Goal: Information Seeking & Learning: Learn about a topic

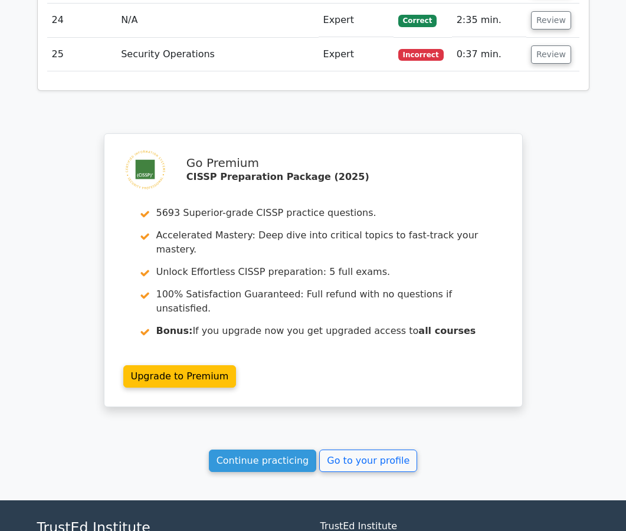
scroll to position [2473, 0]
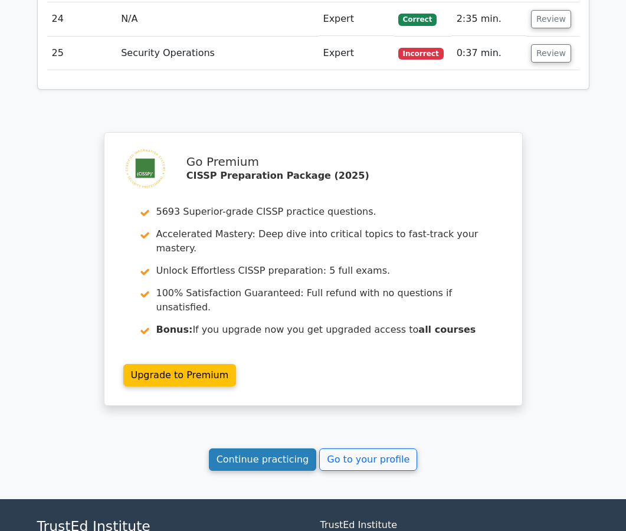
click at [296, 449] on link "Continue practicing" at bounding box center [263, 460] width 108 height 22
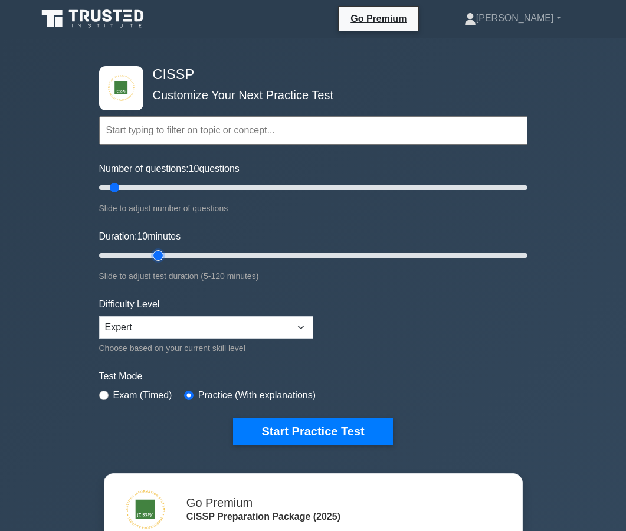
type input "20"
click at [150, 253] on input "Duration: 10 minutes" at bounding box center [313, 256] width 429 height 14
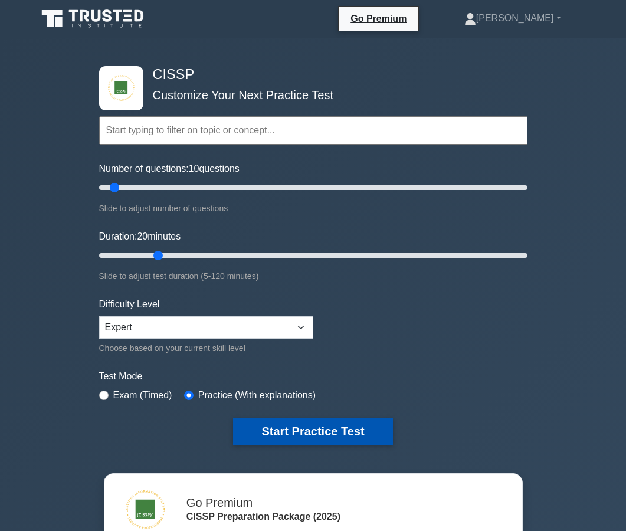
click at [279, 421] on button "Start Practice Test" at bounding box center [312, 431] width 159 height 27
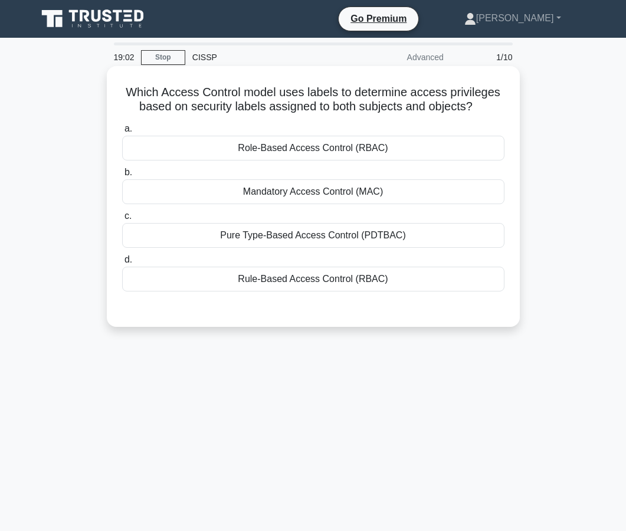
click at [330, 201] on div "Mandatory Access Control (MAC)" at bounding box center [313, 191] width 383 height 25
click at [122, 177] on input "b. Mandatory Access Control (MAC)" at bounding box center [122, 173] width 0 height 8
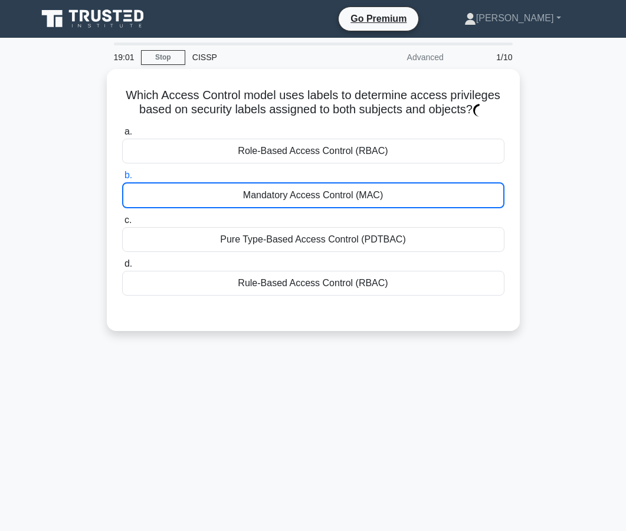
scroll to position [106, 0]
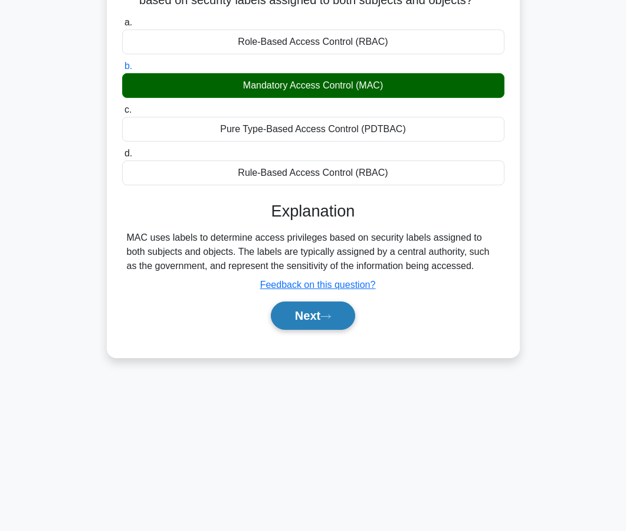
click at [330, 303] on button "Next" at bounding box center [313, 316] width 84 height 28
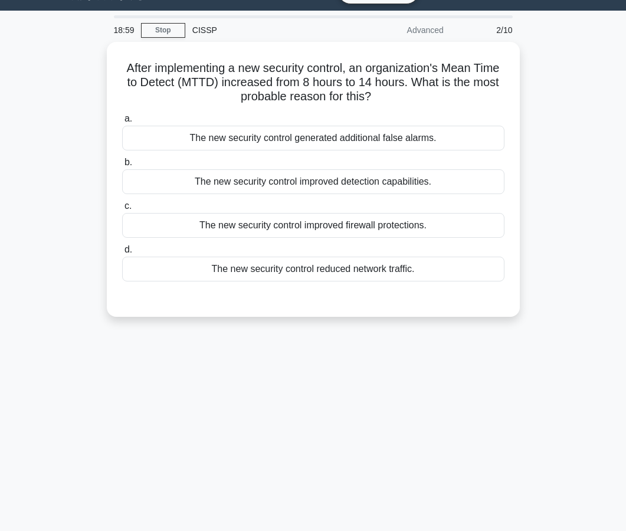
scroll to position [0, 0]
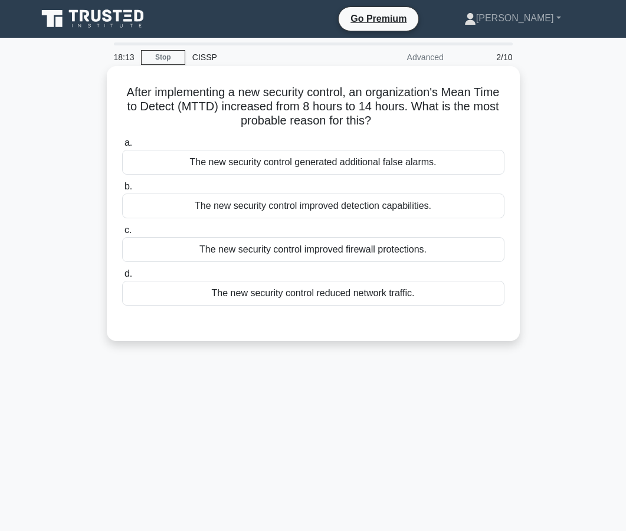
click at [321, 258] on div "The new security control improved firewall protections." at bounding box center [313, 249] width 383 height 25
click at [122, 234] on input "c. The new security control improved firewall protections." at bounding box center [122, 231] width 0 height 8
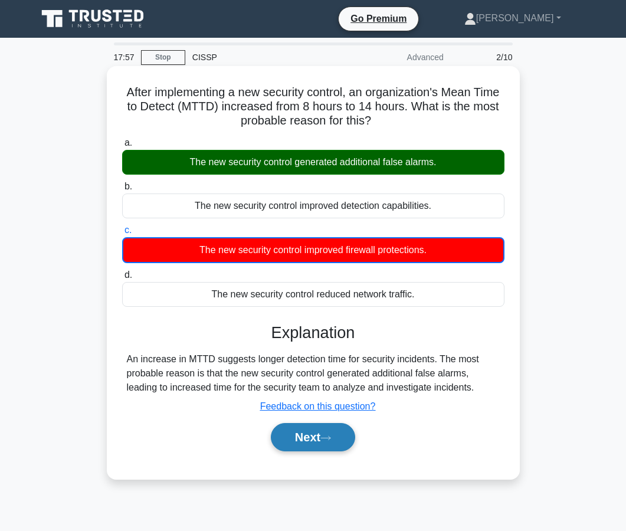
click at [307, 433] on button "Next" at bounding box center [313, 437] width 84 height 28
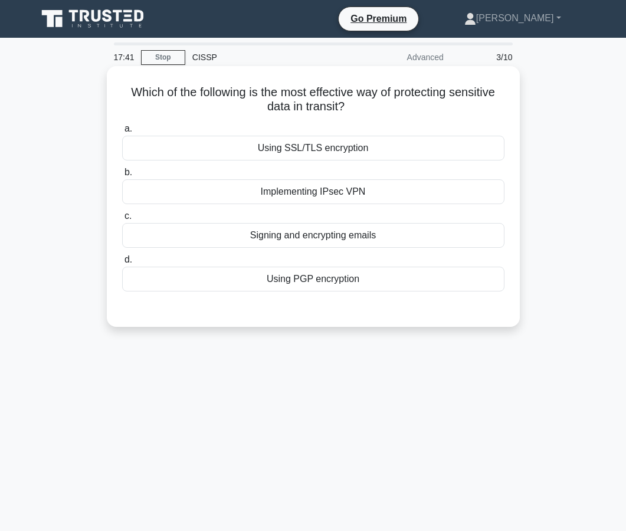
click at [349, 156] on div "Using SSL/TLS encryption" at bounding box center [313, 148] width 383 height 25
click at [122, 133] on input "a. Using SSL/TLS encryption" at bounding box center [122, 129] width 0 height 8
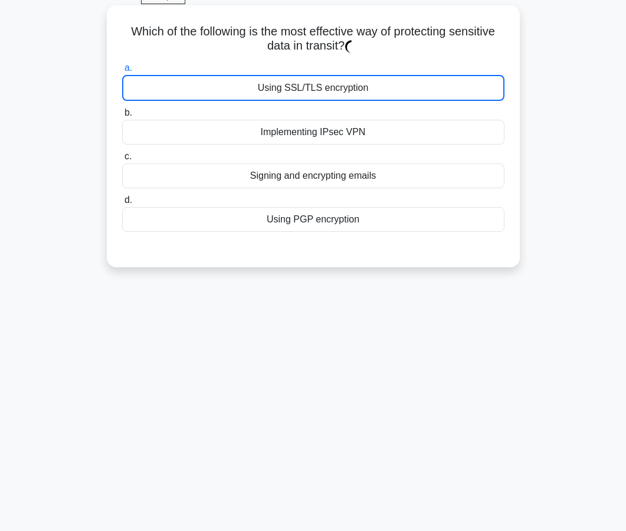
scroll to position [106, 0]
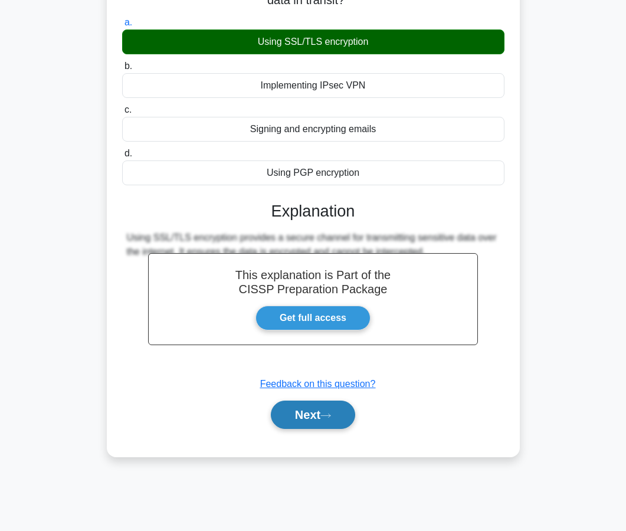
click at [312, 419] on button "Next" at bounding box center [313, 415] width 84 height 28
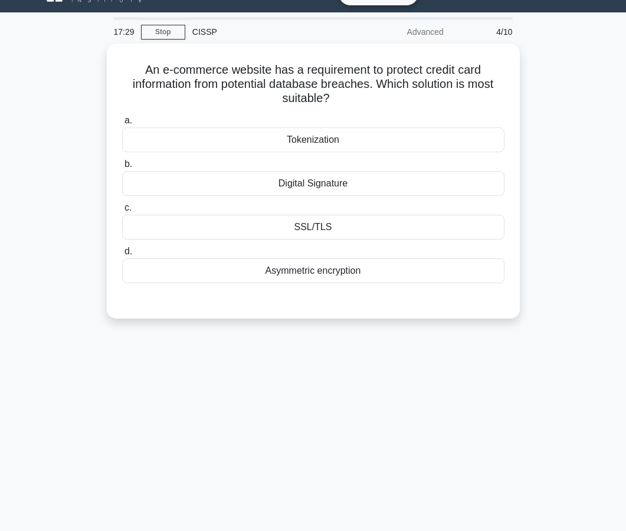
scroll to position [25, 0]
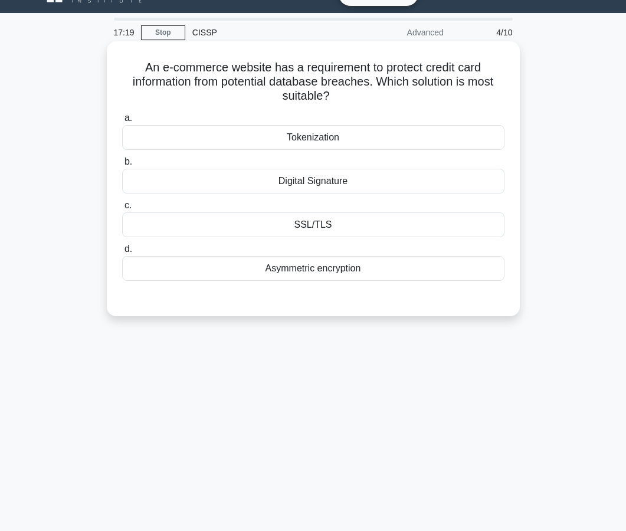
click at [314, 135] on div "Tokenization" at bounding box center [313, 137] width 383 height 25
click at [122, 122] on input "a. Tokenization" at bounding box center [122, 119] width 0 height 8
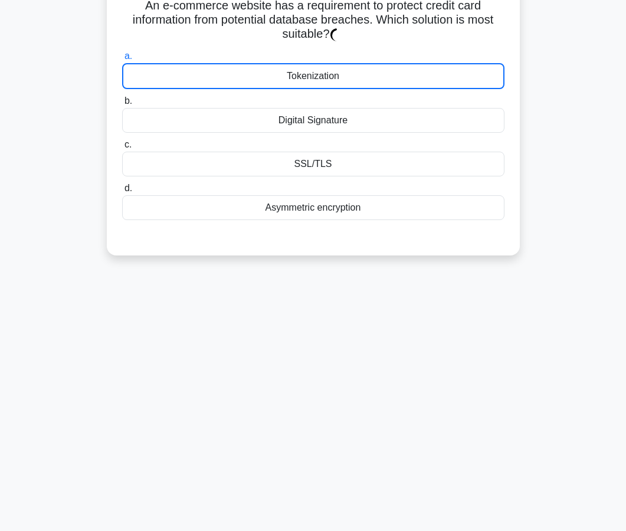
scroll to position [92, 0]
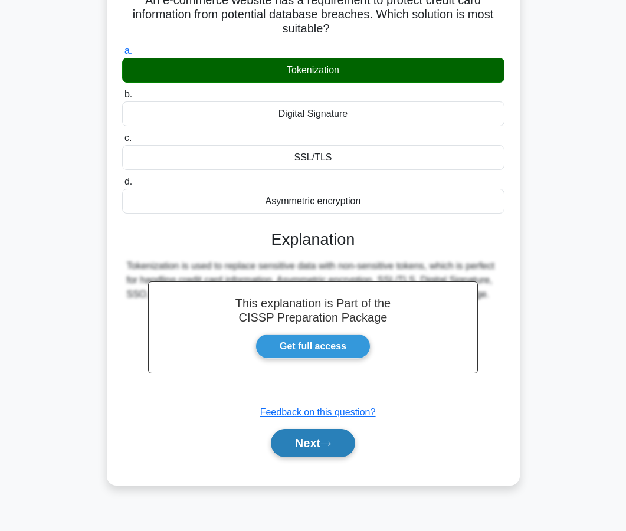
click at [288, 445] on button "Next" at bounding box center [313, 443] width 84 height 28
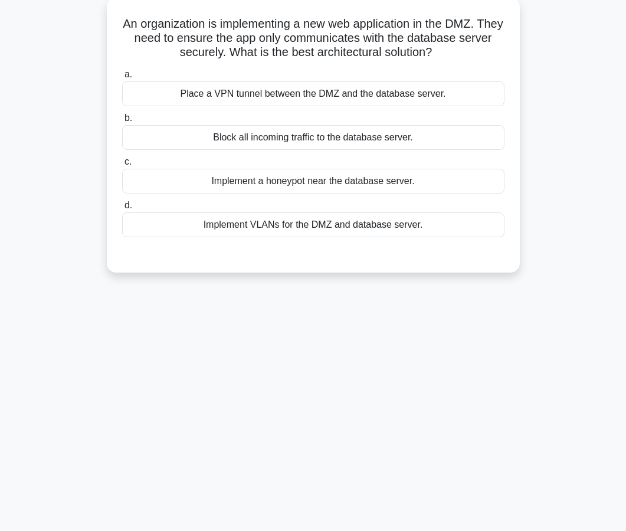
scroll to position [58, 0]
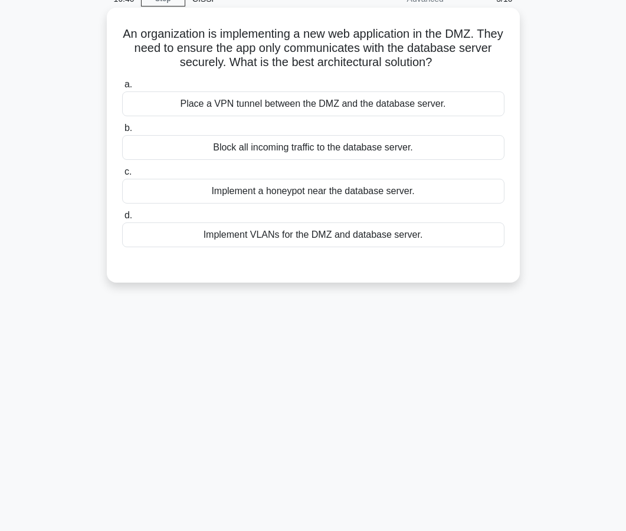
click at [348, 104] on div "Place a VPN tunnel between the DMZ and the database server." at bounding box center [313, 104] width 383 height 25
click at [122, 89] on input "a. Place a VPN tunnel between the DMZ and the database server." at bounding box center [122, 85] width 0 height 8
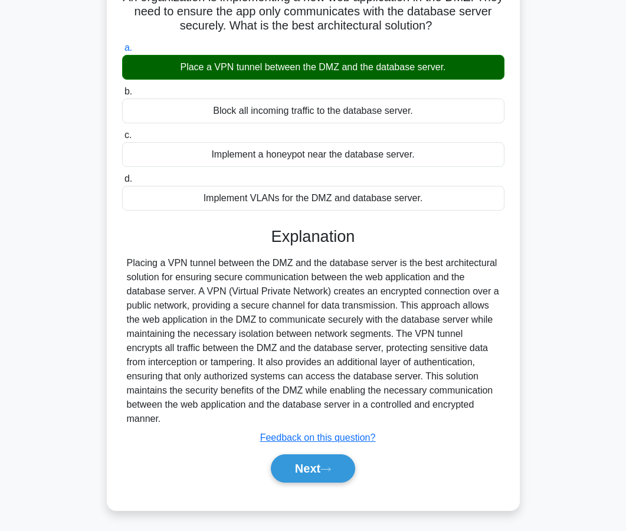
scroll to position [106, 0]
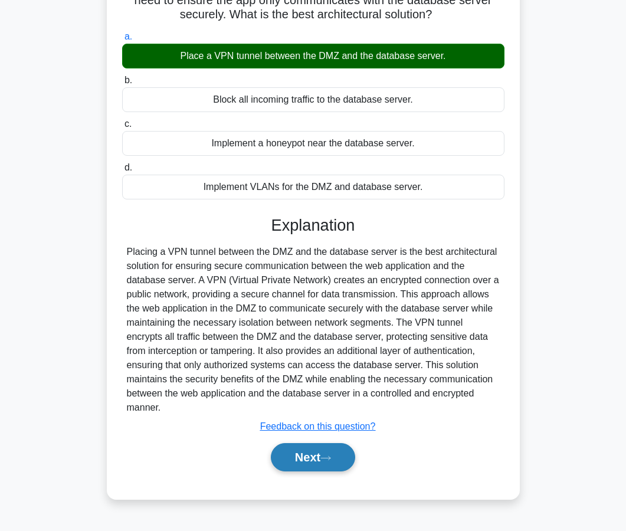
click at [296, 450] on button "Next" at bounding box center [313, 457] width 84 height 28
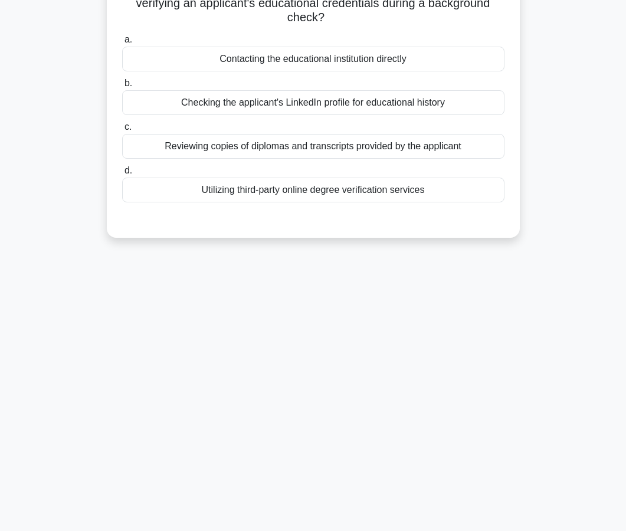
scroll to position [0, 0]
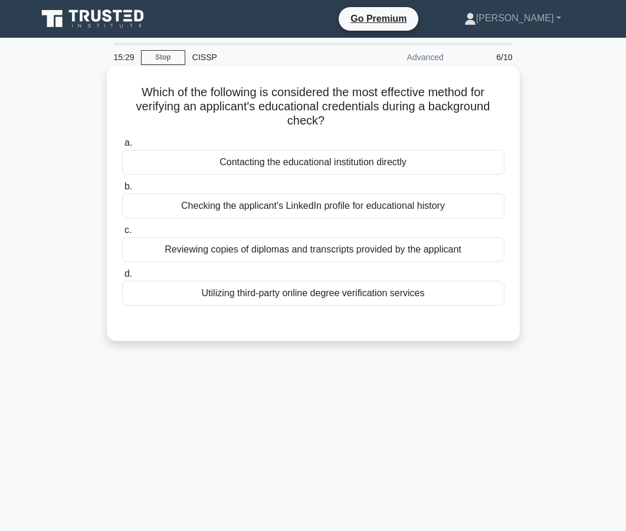
click at [319, 302] on div "Utilizing third-party online degree verification services" at bounding box center [313, 293] width 383 height 25
click at [122, 278] on input "d. Utilizing third-party online degree verification services" at bounding box center [122, 274] width 0 height 8
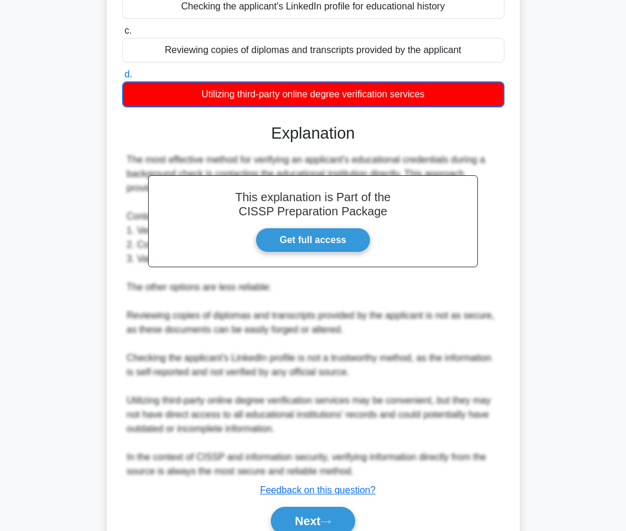
scroll to position [254, 0]
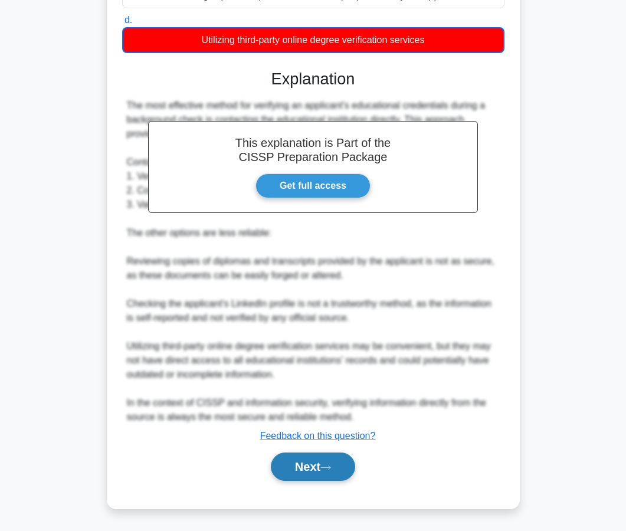
click at [332, 462] on button "Next" at bounding box center [313, 467] width 84 height 28
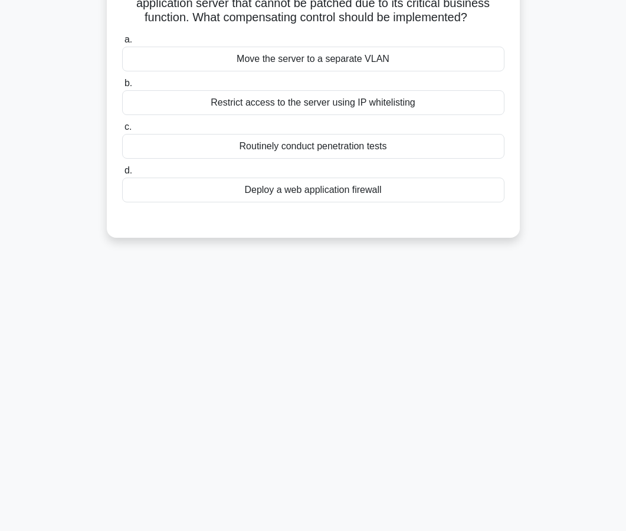
scroll to position [0, 0]
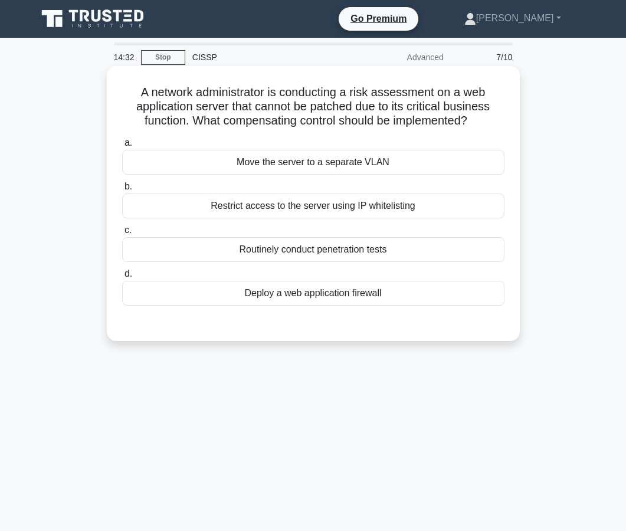
click at [331, 205] on div "Restrict access to the server using IP whitelisting" at bounding box center [313, 206] width 383 height 25
click at [122, 191] on input "b. Restrict access to the server using IP whitelisting" at bounding box center [122, 187] width 0 height 8
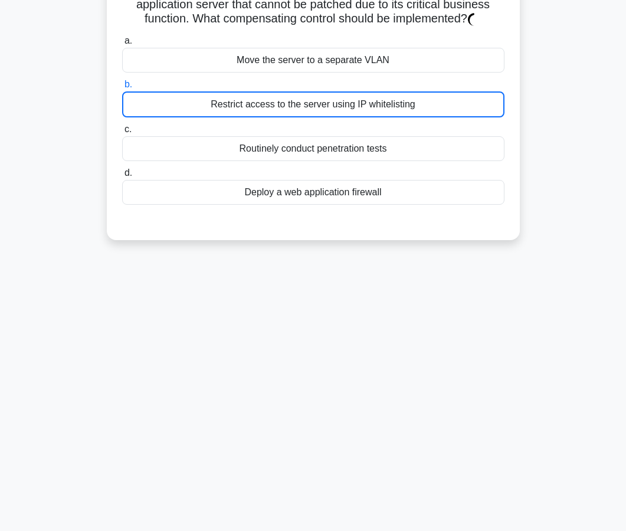
scroll to position [106, 0]
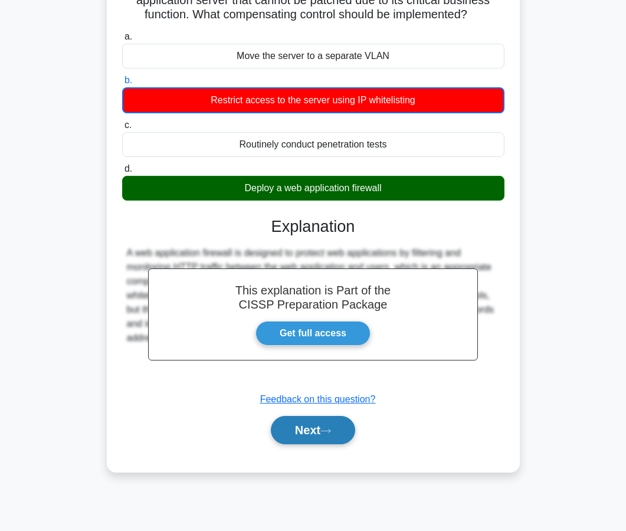
click at [317, 436] on button "Next" at bounding box center [313, 430] width 84 height 28
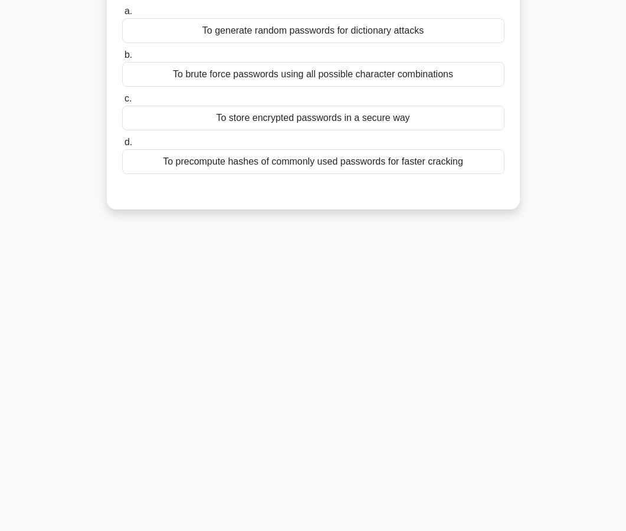
scroll to position [0, 0]
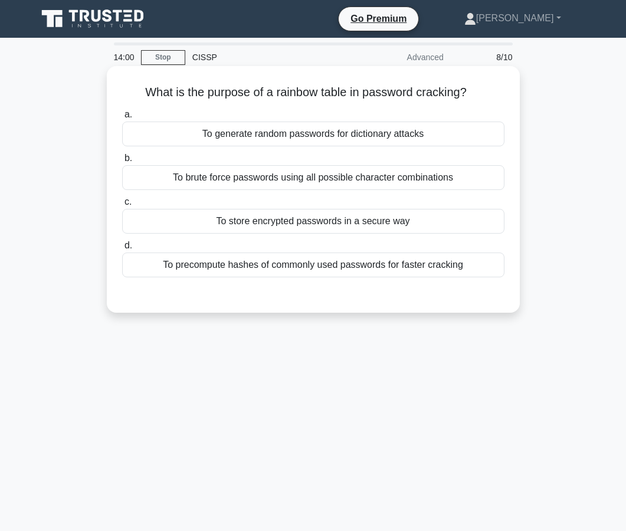
click at [321, 272] on div "To precompute hashes of commonly used passwords for faster cracking" at bounding box center [313, 265] width 383 height 25
click at [122, 250] on input "d. To precompute hashes of commonly used passwords for faster cracking" at bounding box center [122, 246] width 0 height 8
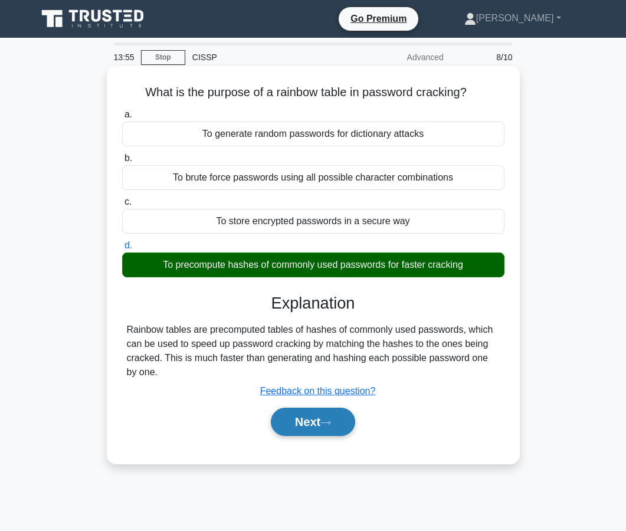
click at [305, 413] on button "Next" at bounding box center [313, 422] width 84 height 28
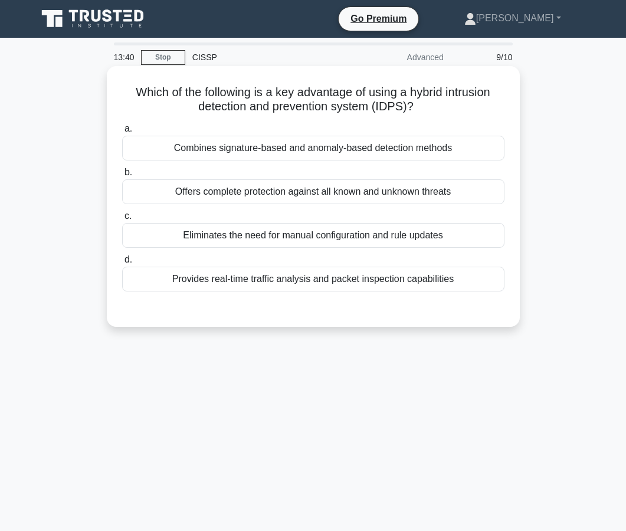
click at [308, 276] on div "Provides real-time traffic analysis and packet inspection capabilities" at bounding box center [313, 279] width 383 height 25
click at [122, 264] on input "d. Provides real-time traffic analysis and packet inspection capabilities" at bounding box center [122, 260] width 0 height 8
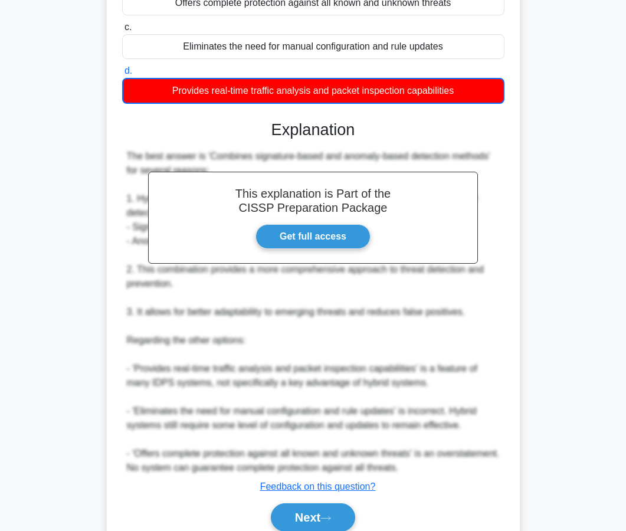
scroll to position [205, 0]
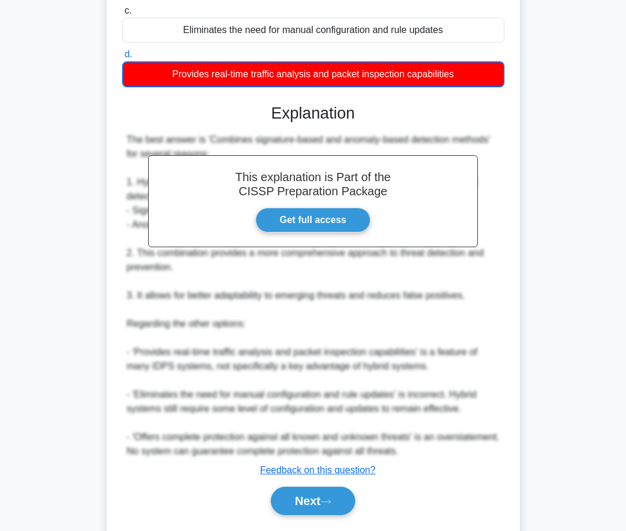
click at [281, 517] on div "Next" at bounding box center [313, 501] width 383 height 38
click at [288, 498] on button "Next" at bounding box center [313, 501] width 84 height 28
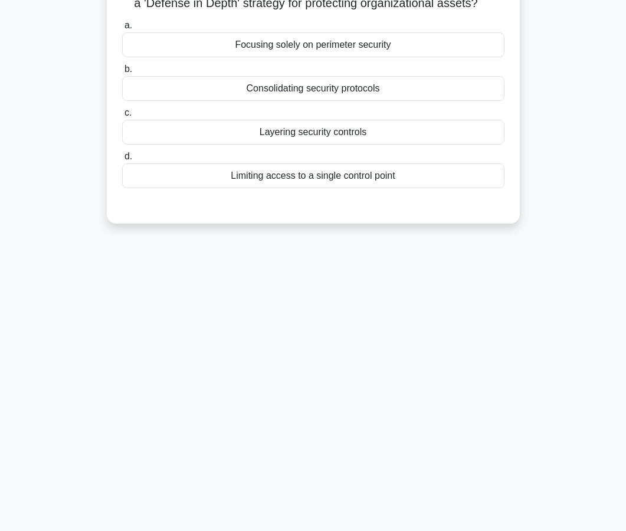
scroll to position [0, 0]
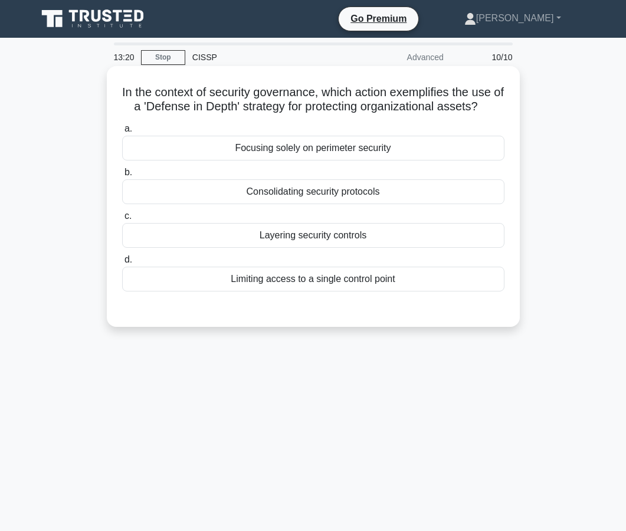
click at [347, 241] on div "Layering security controls" at bounding box center [313, 235] width 383 height 25
click at [122, 220] on input "c. Layering security controls" at bounding box center [122, 217] width 0 height 8
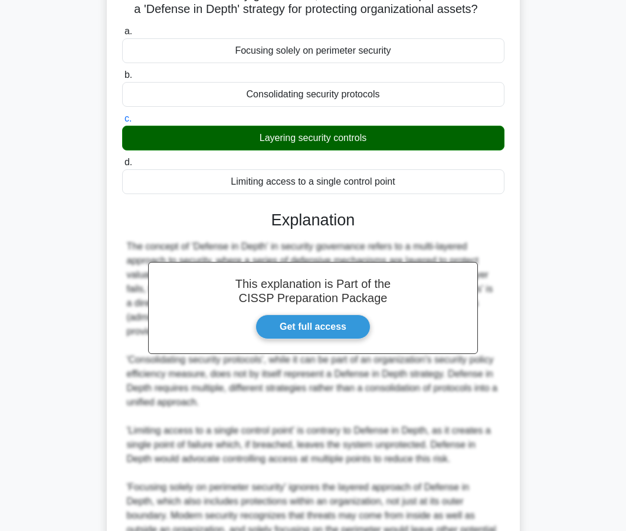
scroll to position [224, 0]
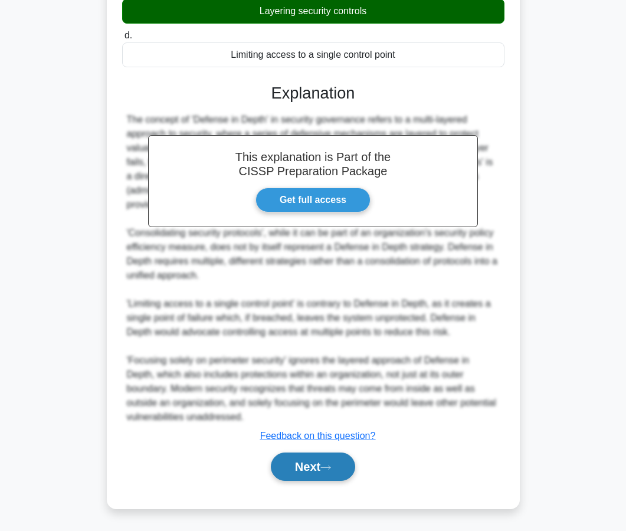
click at [315, 466] on button "Next" at bounding box center [313, 467] width 84 height 28
click at [306, 467] on button "Next" at bounding box center [313, 467] width 84 height 28
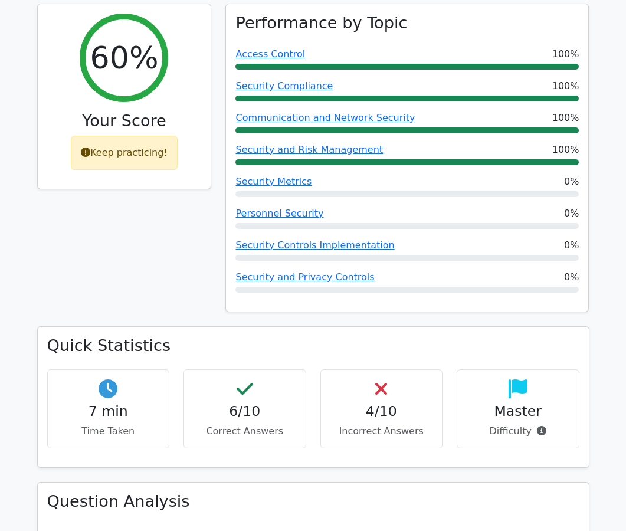
scroll to position [456, 0]
